Goal: Task Accomplishment & Management: Manage account settings

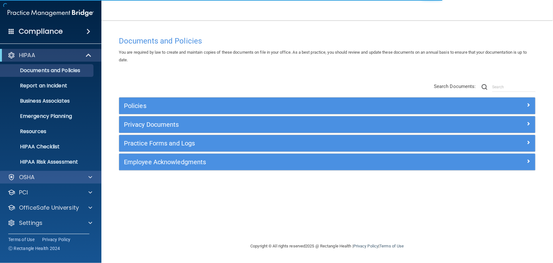
scroll to position [0, 0]
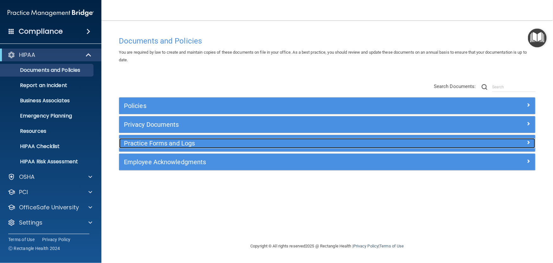
click at [163, 139] on div "Practice Forms and Logs" at bounding box center [275, 143] width 312 height 10
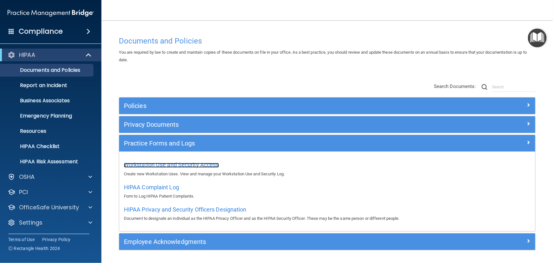
click at [160, 164] on span "Workstation Use and Security Access" at bounding box center [171, 164] width 95 height 7
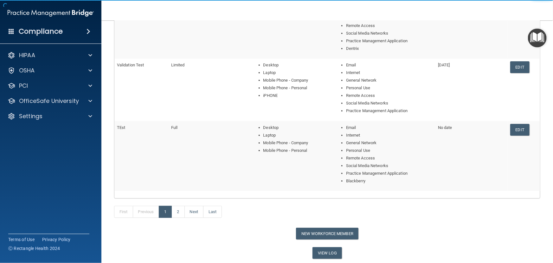
scroll to position [258, 0]
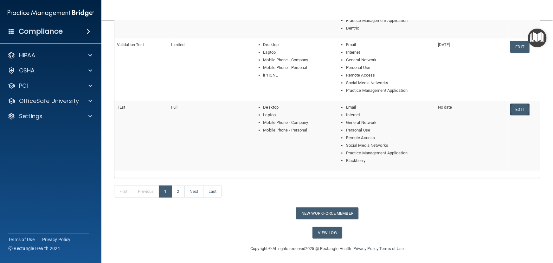
click at [517, 108] on link "Edit" at bounding box center [520, 109] width 19 height 12
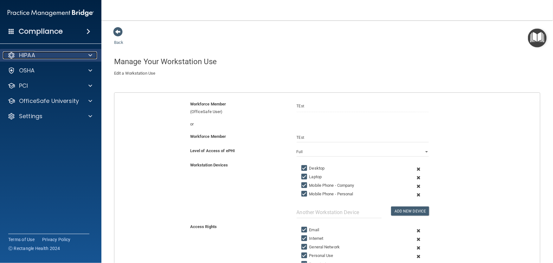
click at [52, 51] on div "HIPAA" at bounding box center [42, 55] width 79 height 8
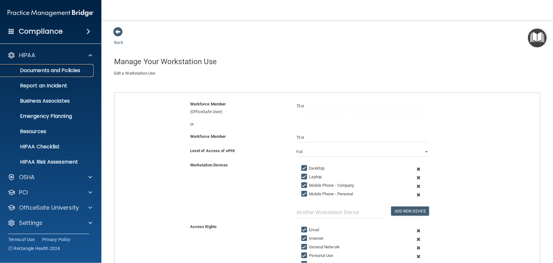
click at [52, 69] on p "Documents and Policies" at bounding box center [47, 70] width 87 height 6
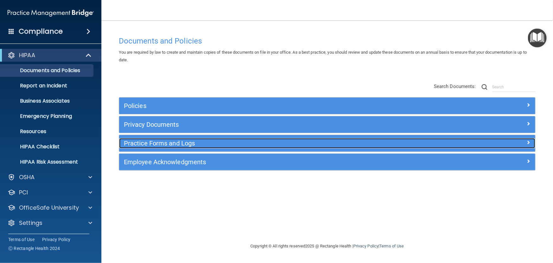
click at [176, 142] on h5 "Practice Forms and Logs" at bounding box center [275, 143] width 303 height 7
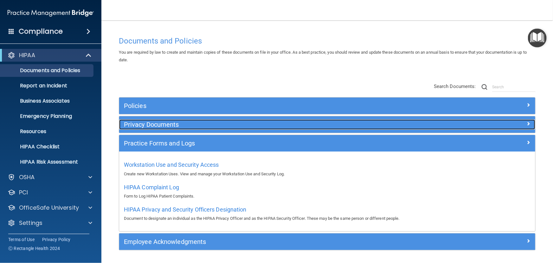
click at [176, 127] on h5 "Privacy Documents" at bounding box center [275, 124] width 303 height 7
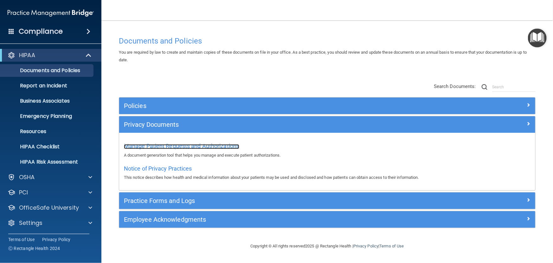
click at [174, 144] on span "Manage Patient Requests and Authorizations" at bounding box center [181, 145] width 115 height 7
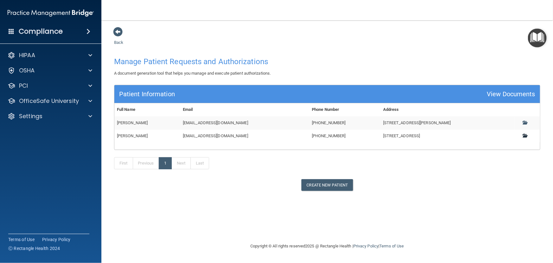
click at [526, 134] on span at bounding box center [525, 135] width 4 height 4
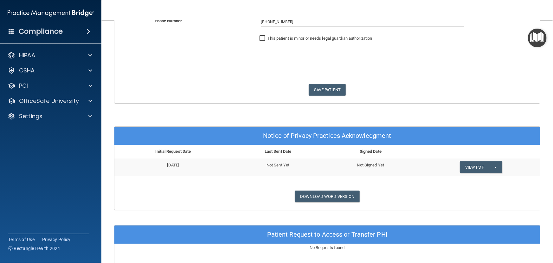
scroll to position [173, 0]
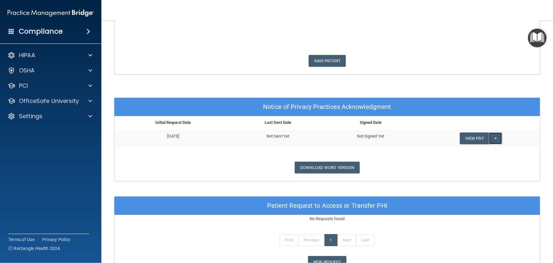
click at [495, 135] on button "Split button!" at bounding box center [495, 138] width 13 height 12
click at [46, 58] on div "HIPAA" at bounding box center [42, 55] width 79 height 8
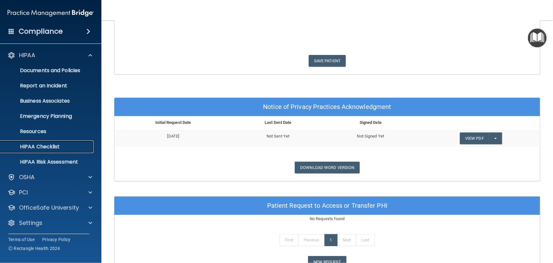
click at [60, 140] on link "HIPAA Checklist" at bounding box center [44, 146] width 100 height 13
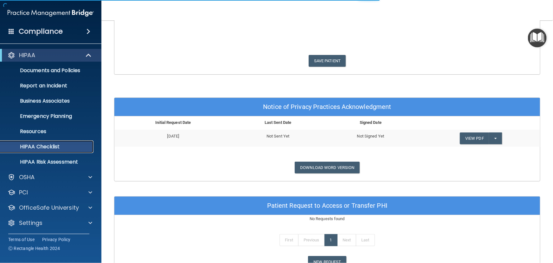
click at [64, 147] on p "HIPAA Checklist" at bounding box center [47, 146] width 87 height 6
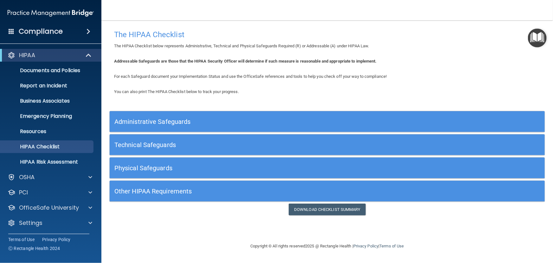
click at [255, 109] on div "You can also print The HIPAA Checklist below to track your progress. Administra…" at bounding box center [327, 151] width 436 height 127
click at [261, 123] on h5 "Administrative Safeguards" at bounding box center [272, 121] width 317 height 7
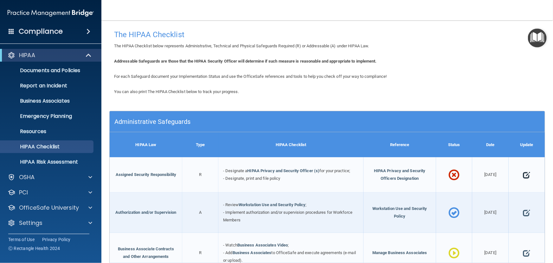
click at [524, 173] on span at bounding box center [527, 175] width 7 height 18
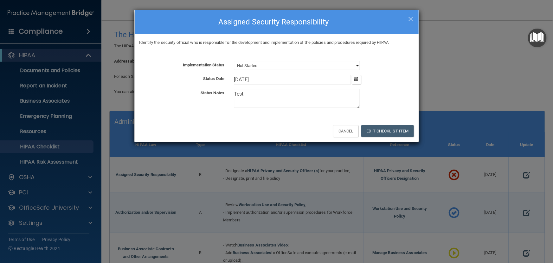
click at [282, 66] on select "Not Started In Progress Completed" at bounding box center [297, 65] width 126 height 9
click at [422, 73] on div "× Close Assigned Security Responsibility Identify the security official who is …" at bounding box center [276, 131] width 553 height 263
click at [384, 125] on button "Edit Checklist Item" at bounding box center [388, 131] width 53 height 12
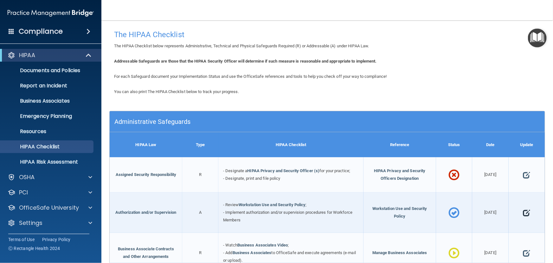
click at [525, 215] on span at bounding box center [527, 213] width 7 height 18
select select "completed"
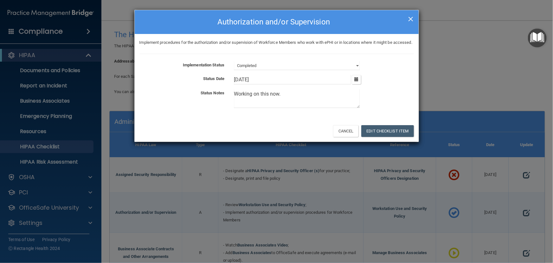
click at [408, 16] on span "×" at bounding box center [411, 18] width 6 height 13
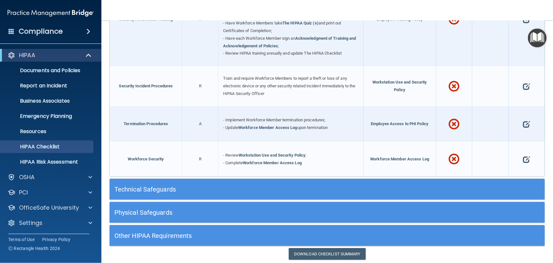
scroll to position [609, 0]
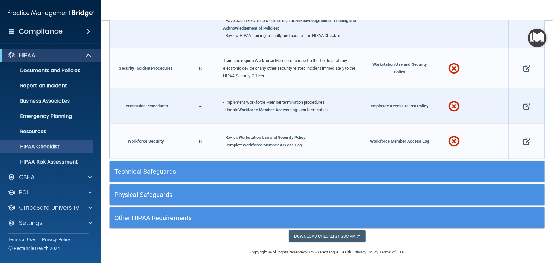
click at [495, 168] on div "Technical Safeguards" at bounding box center [327, 171] width 435 height 14
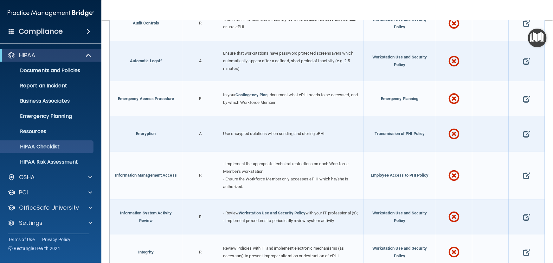
scroll to position [811, 0]
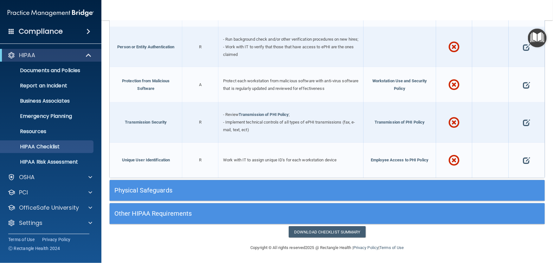
click at [446, 198] on div "Physical Safeguards" at bounding box center [327, 190] width 435 height 21
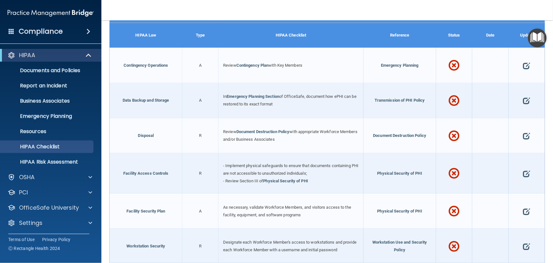
scroll to position [1342, 0]
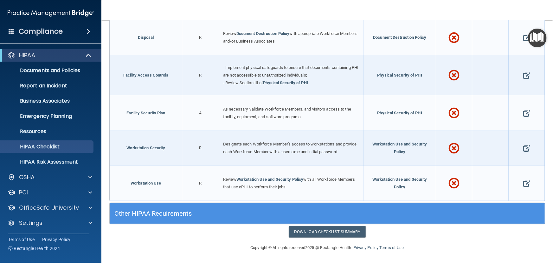
click at [488, 208] on div "Other HIPAA Requirements" at bounding box center [327, 213] width 435 height 14
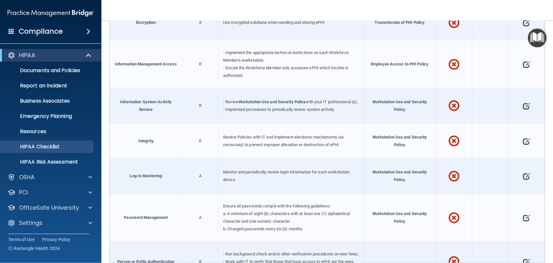
scroll to position [805, 0]
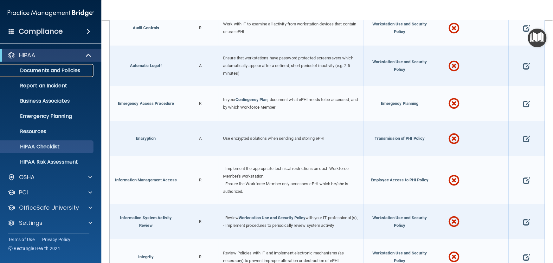
click at [72, 73] on p "Documents and Policies" at bounding box center [47, 70] width 87 height 6
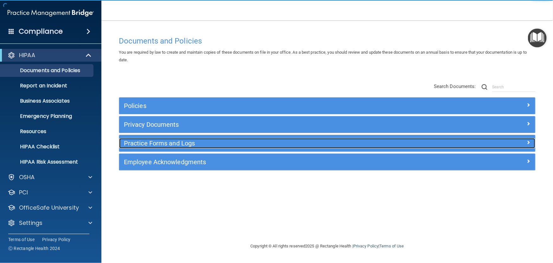
click at [168, 142] on h5 "Practice Forms and Logs" at bounding box center [275, 143] width 303 height 7
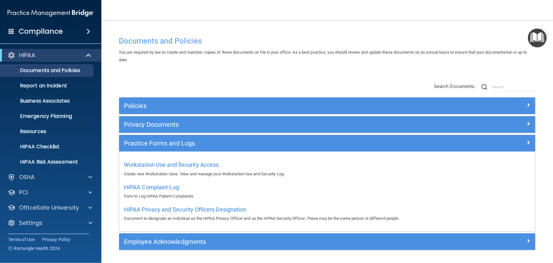
click at [169, 131] on div "Privacy Documents" at bounding box center [327, 124] width 416 height 16
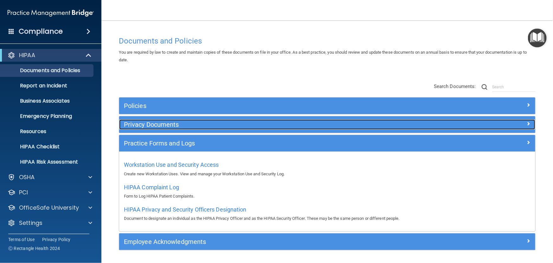
click at [167, 121] on h5 "Privacy Documents" at bounding box center [275, 124] width 303 height 7
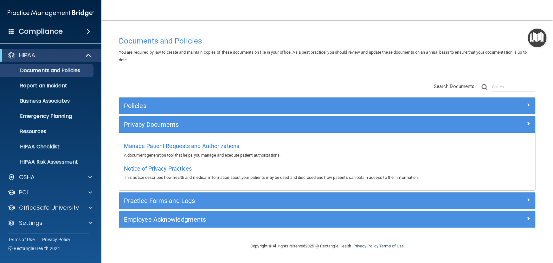
click at [158, 171] on span "Notice of Privacy Practices" at bounding box center [158, 168] width 68 height 7
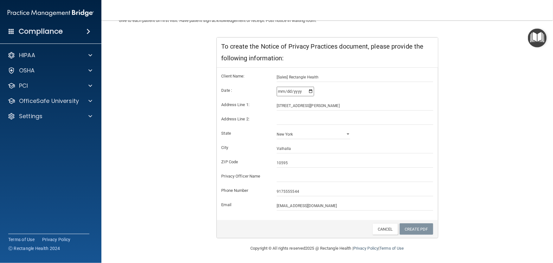
scroll to position [89, 0]
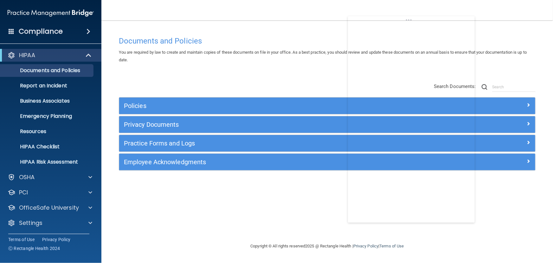
drag, startPoint x: 88, startPoint y: 17, endPoint x: 431, endPoint y: 29, distance: 343.3
click at [431, 29] on body "Compliance HIPAA Documents and Policies Report an Incident Business Associates …" at bounding box center [276, 131] width 553 height 263
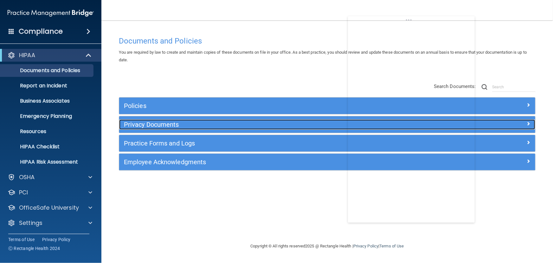
click at [281, 125] on h5 "Privacy Documents" at bounding box center [275, 124] width 303 height 7
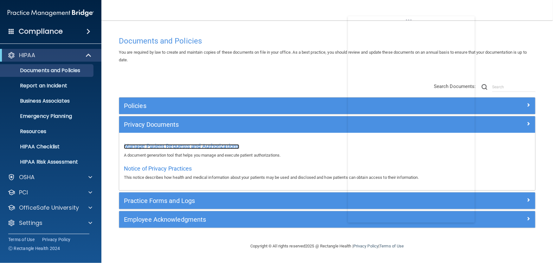
click at [218, 146] on span "Manage Patient Requests and Authorizations" at bounding box center [181, 145] width 115 height 7
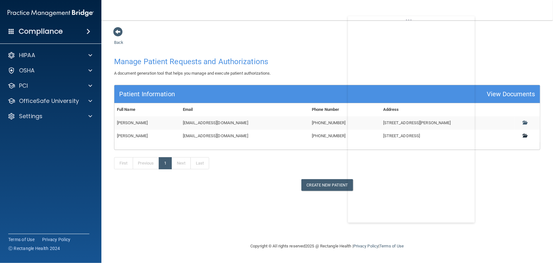
click at [525, 136] on span at bounding box center [525, 135] width 4 height 4
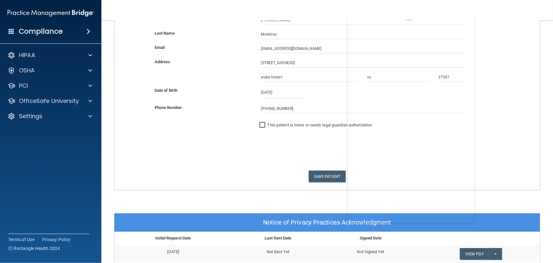
scroll to position [202, 0]
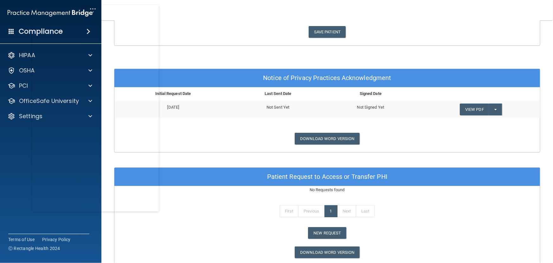
drag, startPoint x: 394, startPoint y: 24, endPoint x: 79, endPoint y: 13, distance: 315.7
click at [79, 13] on body "Compliance HIPAA Documents and Policies Report an Incident Business Associates …" at bounding box center [276, 131] width 553 height 263
click at [495, 109] on button "Split button!" at bounding box center [495, 109] width 13 height 12
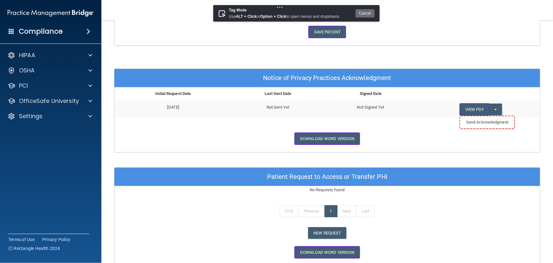
click at [510, 126] on ul "Send Acknowledgment" at bounding box center [487, 122] width 55 height 13
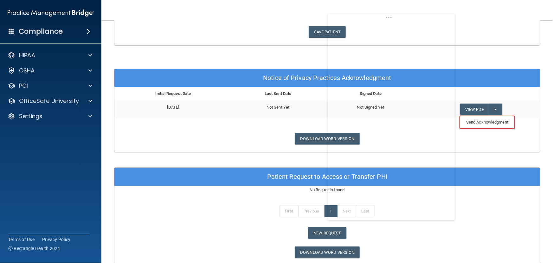
drag, startPoint x: 80, startPoint y: 19, endPoint x: 404, endPoint y: 26, distance: 324.2
click at [404, 26] on body "Compliance HIPAA Documents and Policies Report an Incident Business Associates …" at bounding box center [276, 131] width 553 height 263
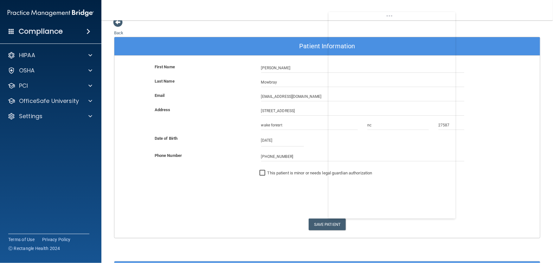
scroll to position [0, 0]
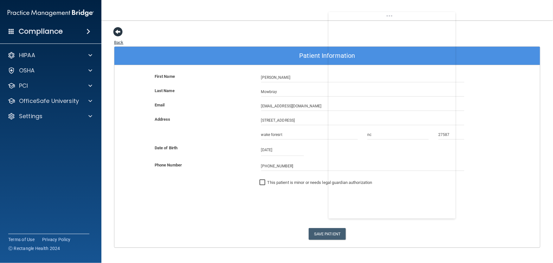
click at [114, 31] on span at bounding box center [118, 32] width 10 height 10
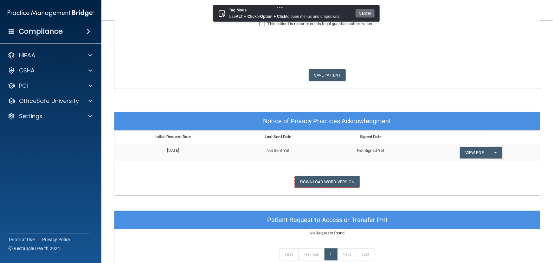
scroll to position [173, 0]
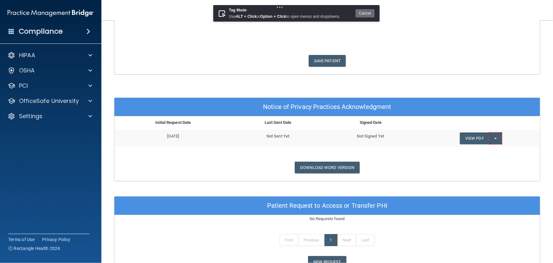
click at [495, 136] on button "Split button!" at bounding box center [495, 138] width 13 height 12
click at [366, 14] on button "Cancel" at bounding box center [365, 13] width 19 height 8
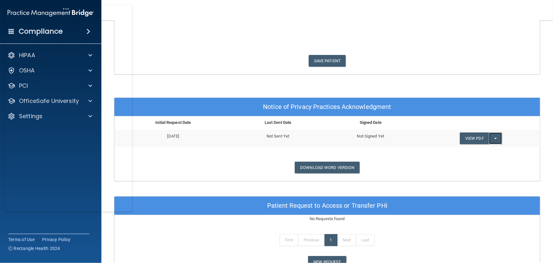
click at [494, 139] on button "Split button!" at bounding box center [495, 138] width 13 height 12
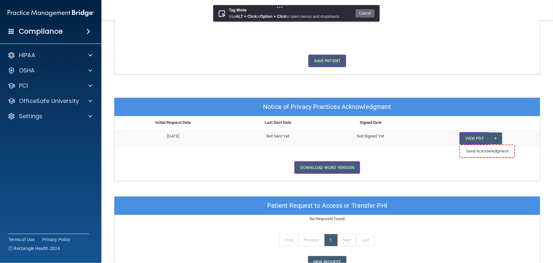
click at [493, 156] on ul "Send Acknowledgment" at bounding box center [487, 151] width 55 height 13
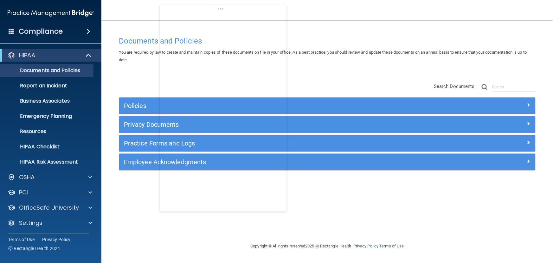
drag, startPoint x: 91, startPoint y: 8, endPoint x: 295, endPoint y: -19, distance: 206.3
click at [295, 0] on html "Compliance HIPAA Documents and Policies Report an Incident Business Associates …" at bounding box center [276, 131] width 553 height 263
click at [57, 142] on link "HIPAA Checklist" at bounding box center [44, 146] width 100 height 13
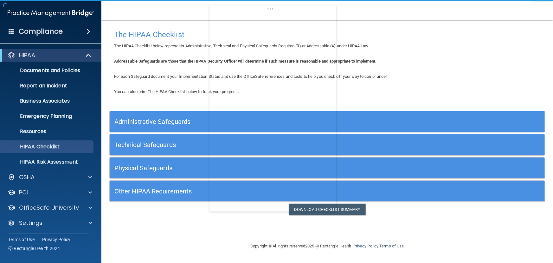
click at [183, 124] on h5 "Administrative Safeguards" at bounding box center [272, 121] width 317 height 7
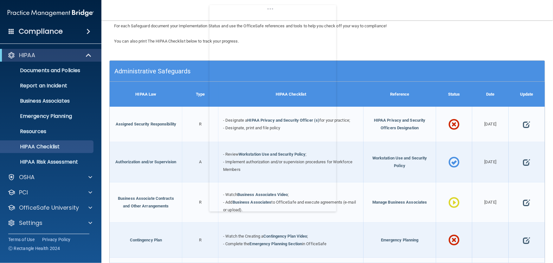
scroll to position [57, 0]
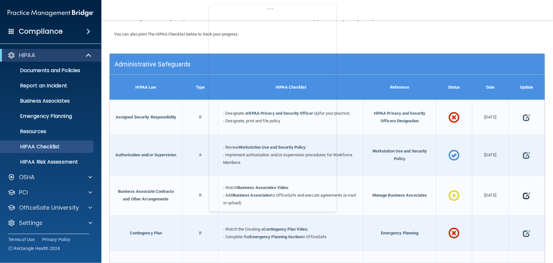
click at [524, 193] on span at bounding box center [527, 195] width 7 height 18
select select "in_progress"
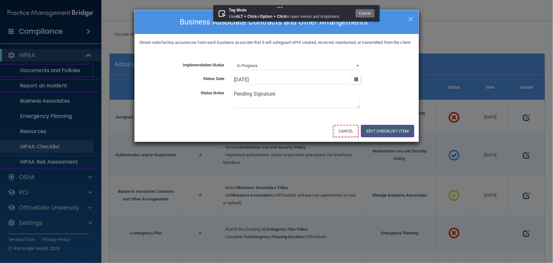
click at [350, 137] on button "Cancel" at bounding box center [346, 131] width 26 height 12
